Goal: Check status: Check status

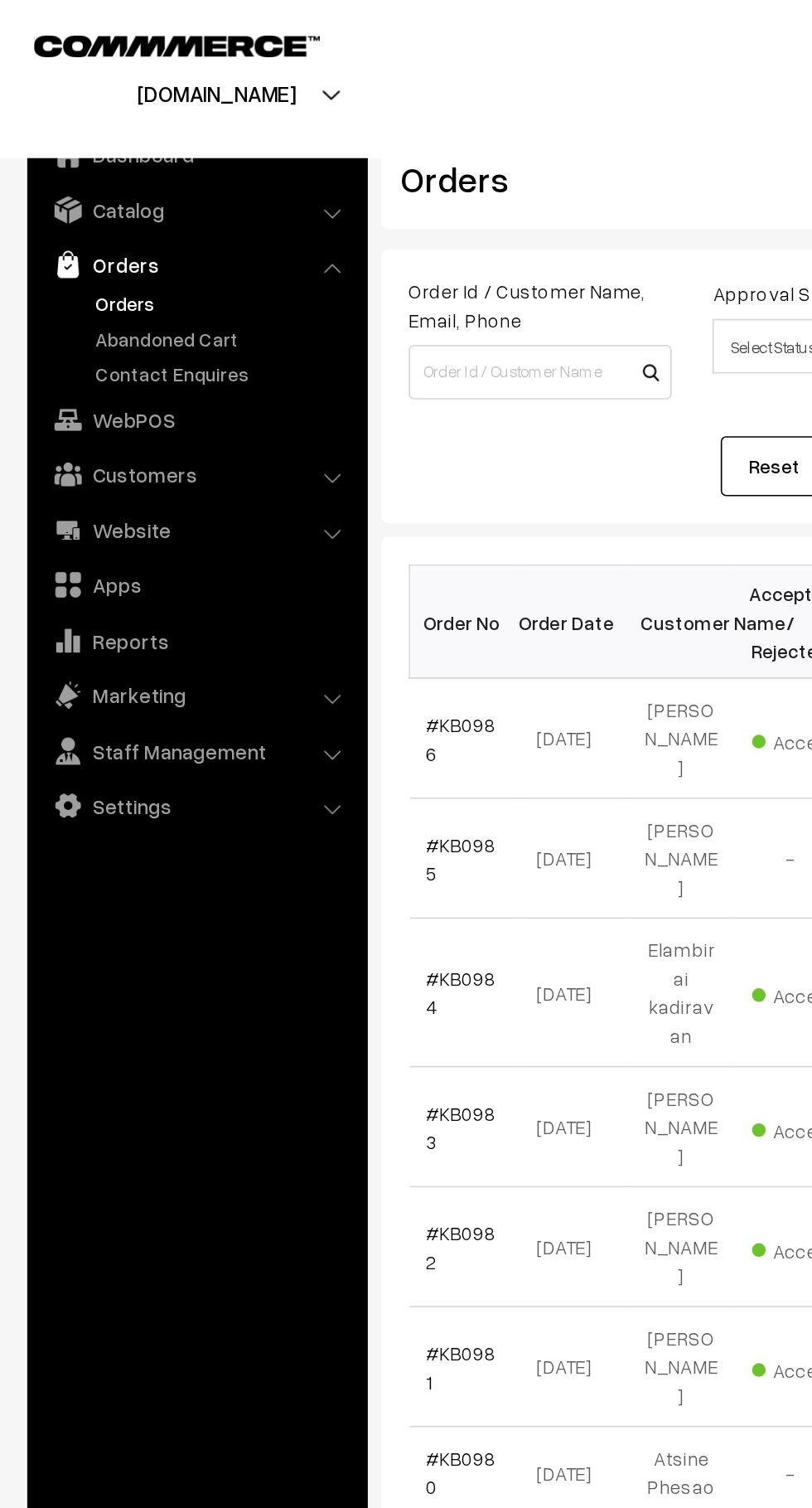
click at [127, 206] on link "Abandoned Cart" at bounding box center [135, 206] width 164 height 18
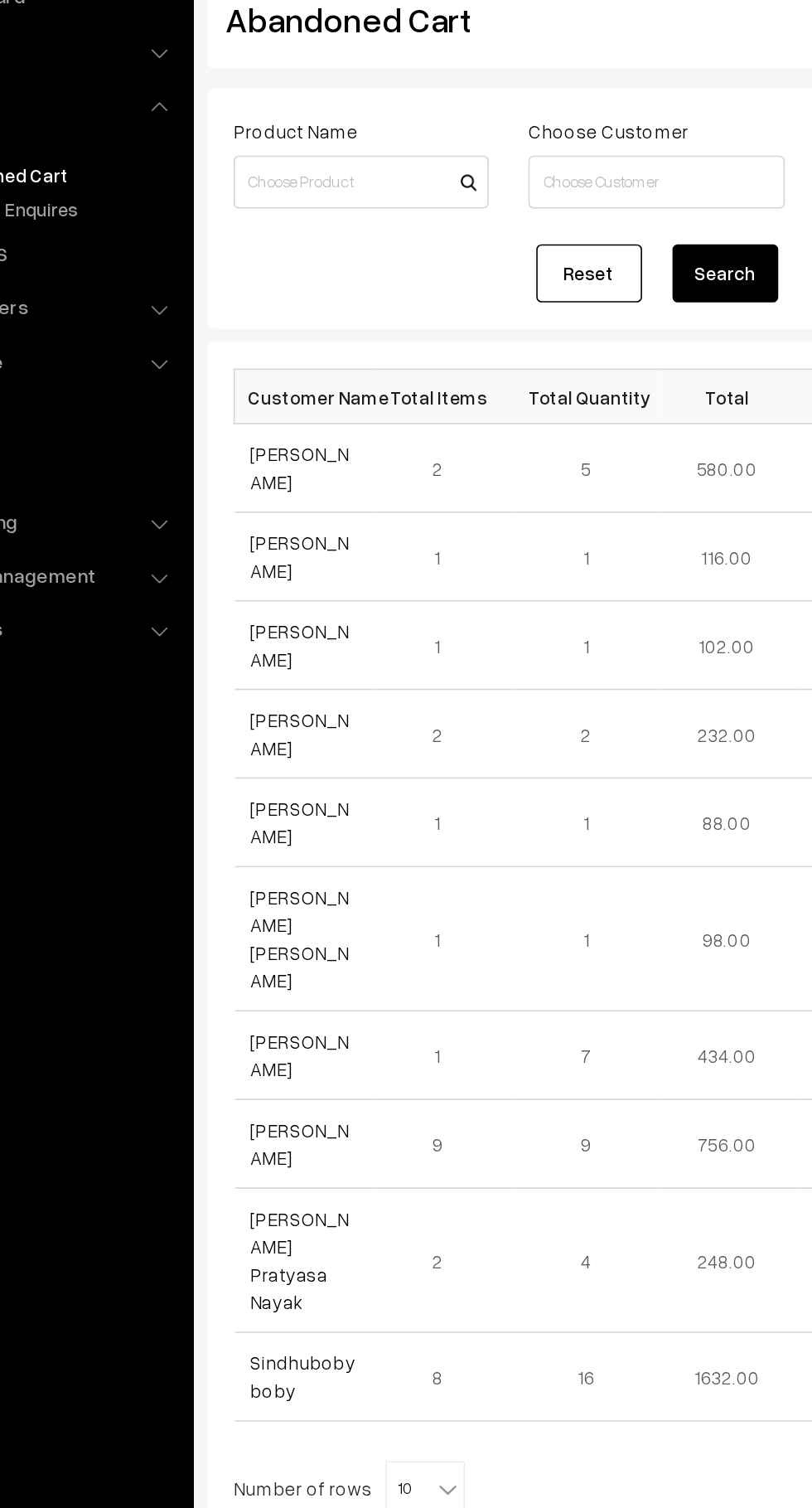
click at [299, 392] on link "[PERSON_NAME]" at bounding box center [291, 389] width 62 height 31
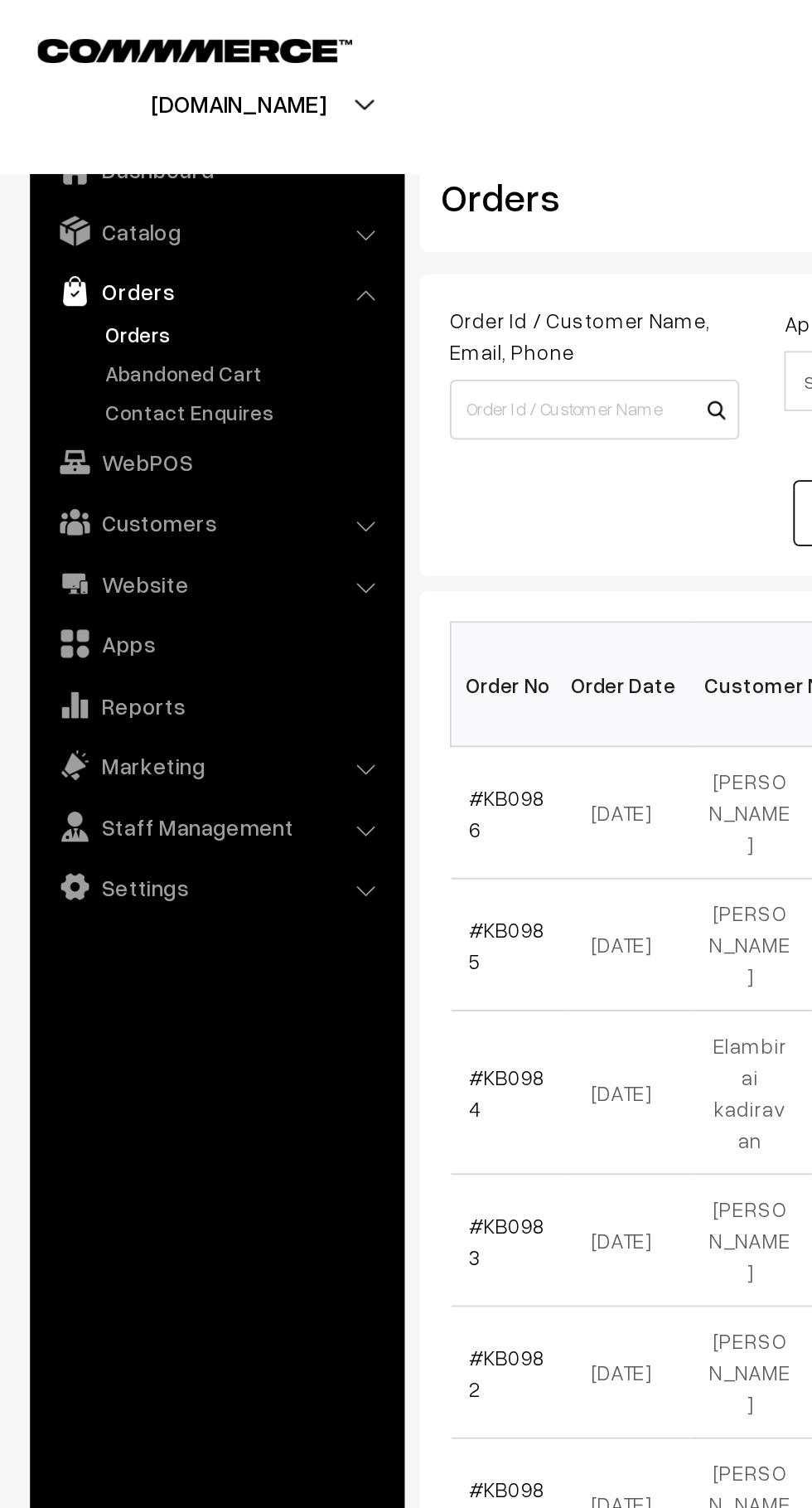
click at [132, 206] on link "Abandoned Cart" at bounding box center [135, 206] width 164 height 18
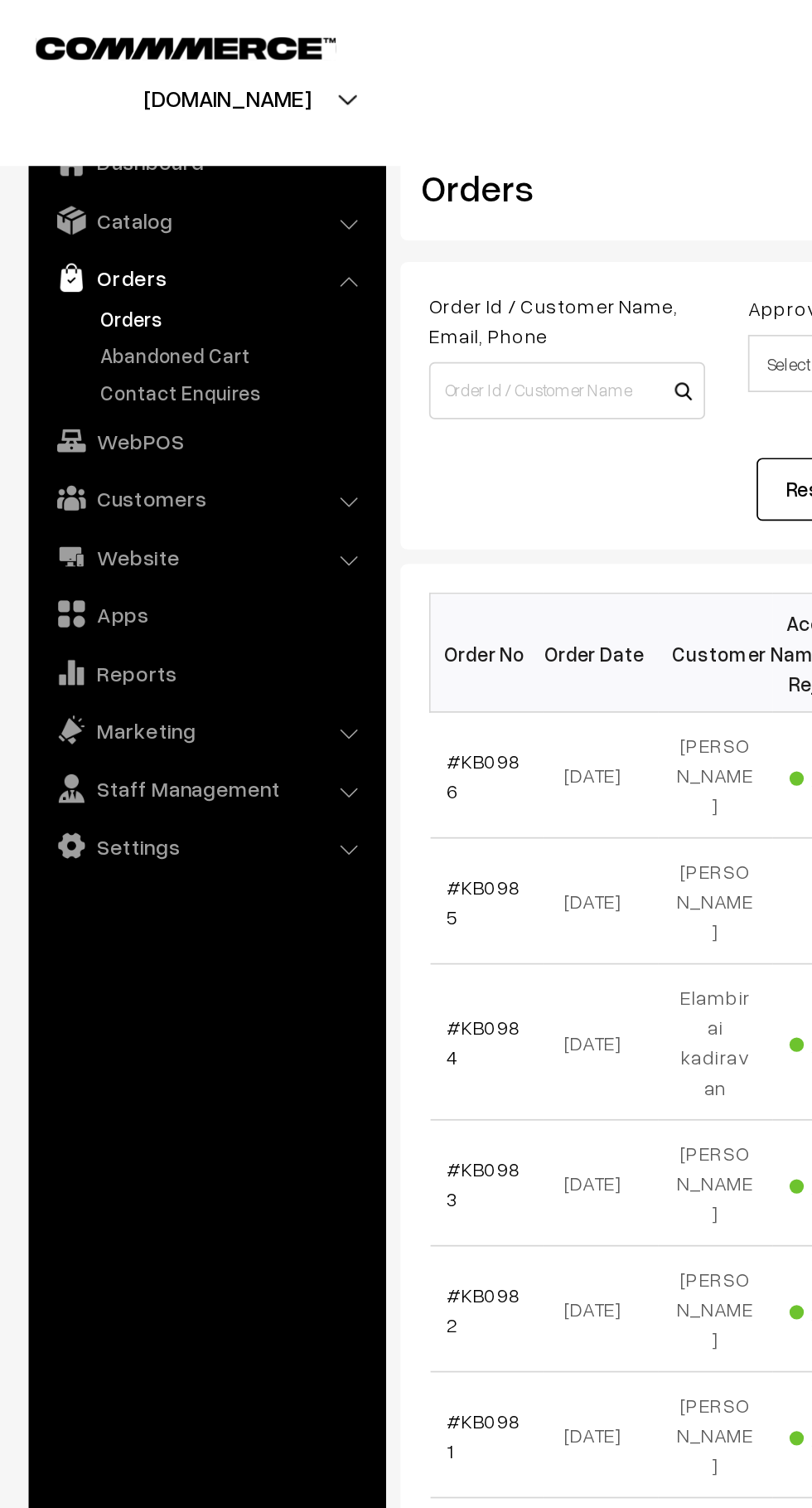
click at [128, 201] on link "Abandoned Cart" at bounding box center [135, 206] width 164 height 18
